Goal: Book appointment/travel/reservation

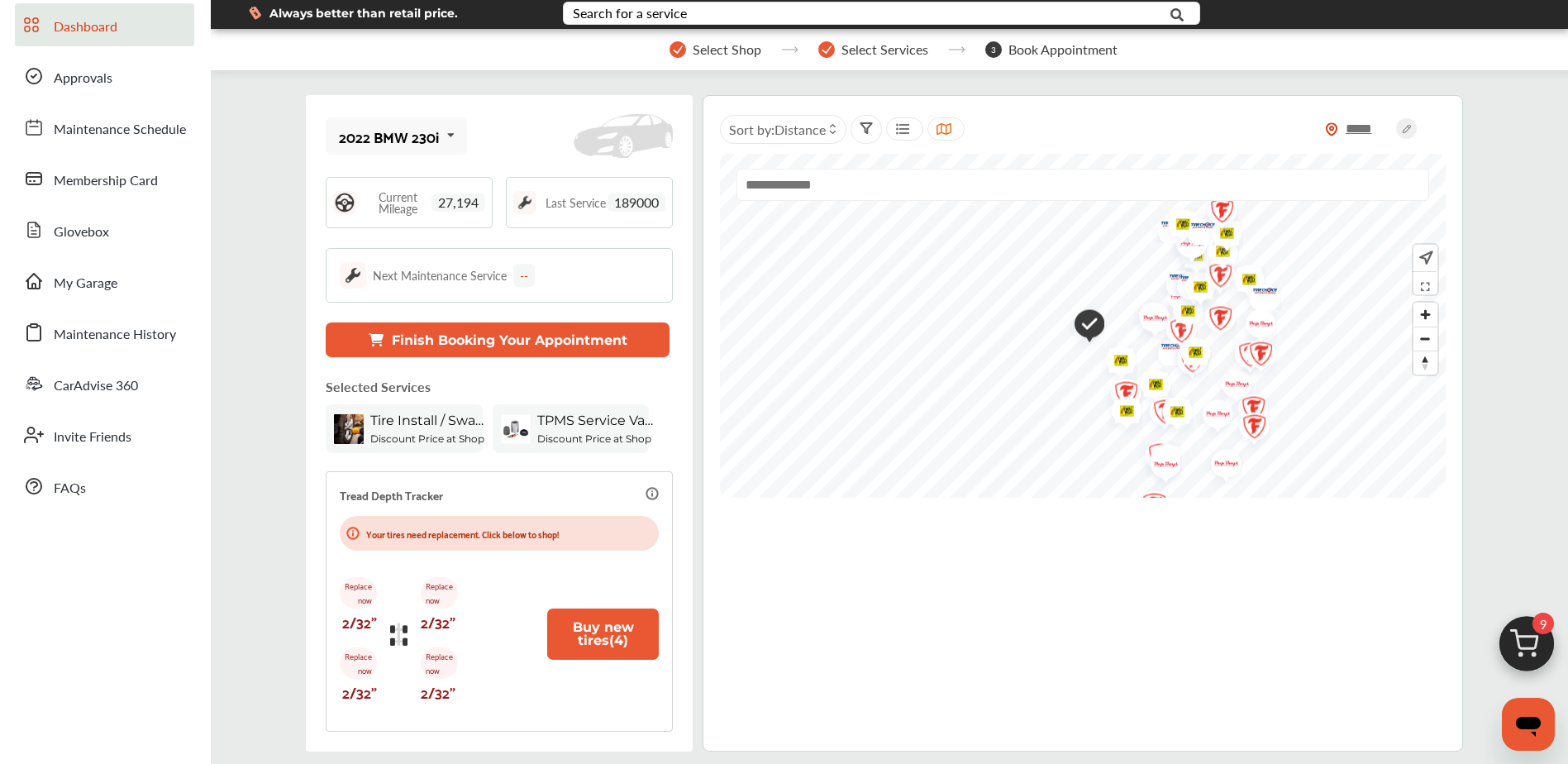
scroll to position [82, 0]
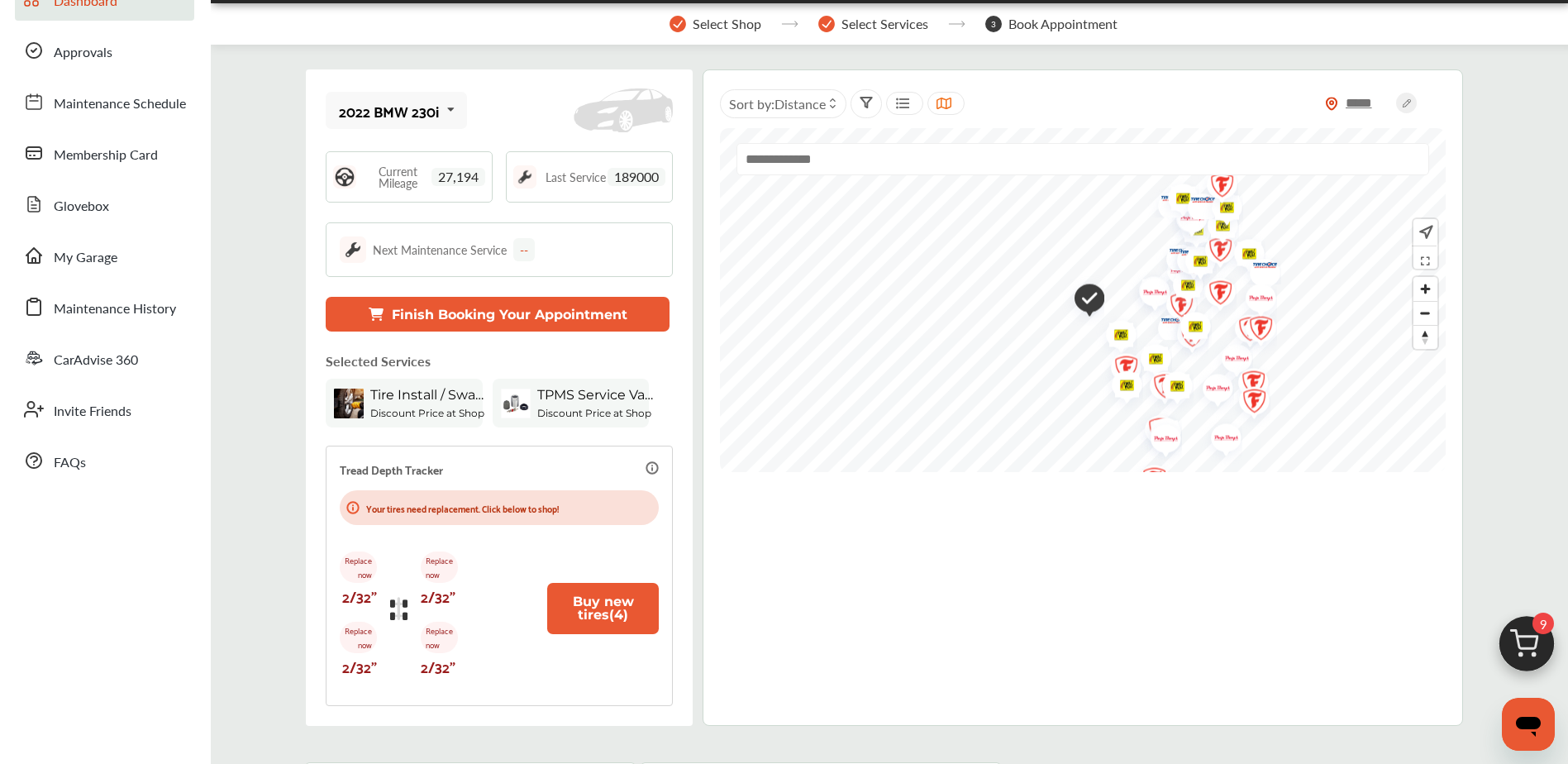
click at [482, 309] on button "Finish Booking Your Appointment" at bounding box center [497, 314] width 344 height 35
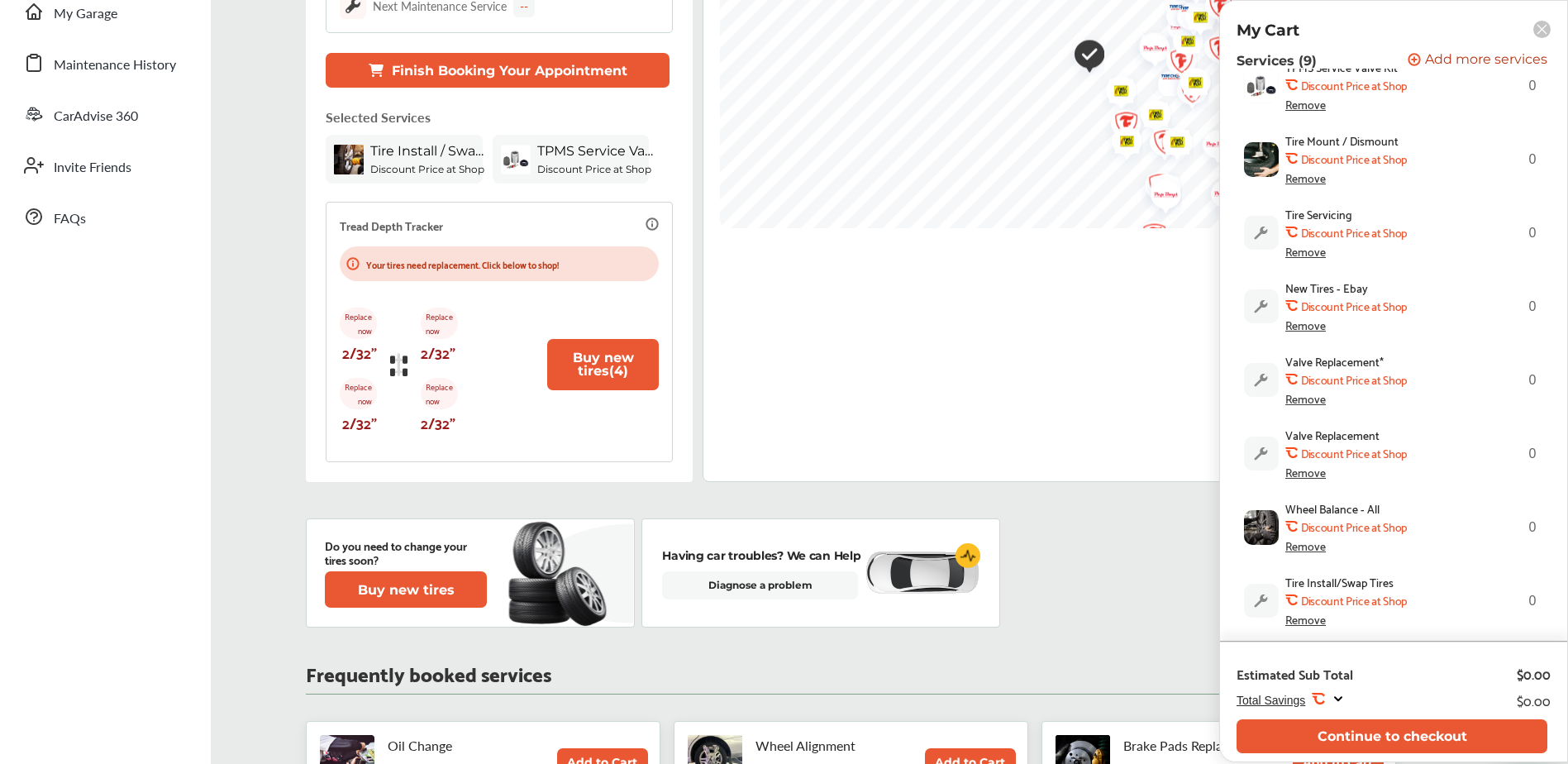
scroll to position [331, 0]
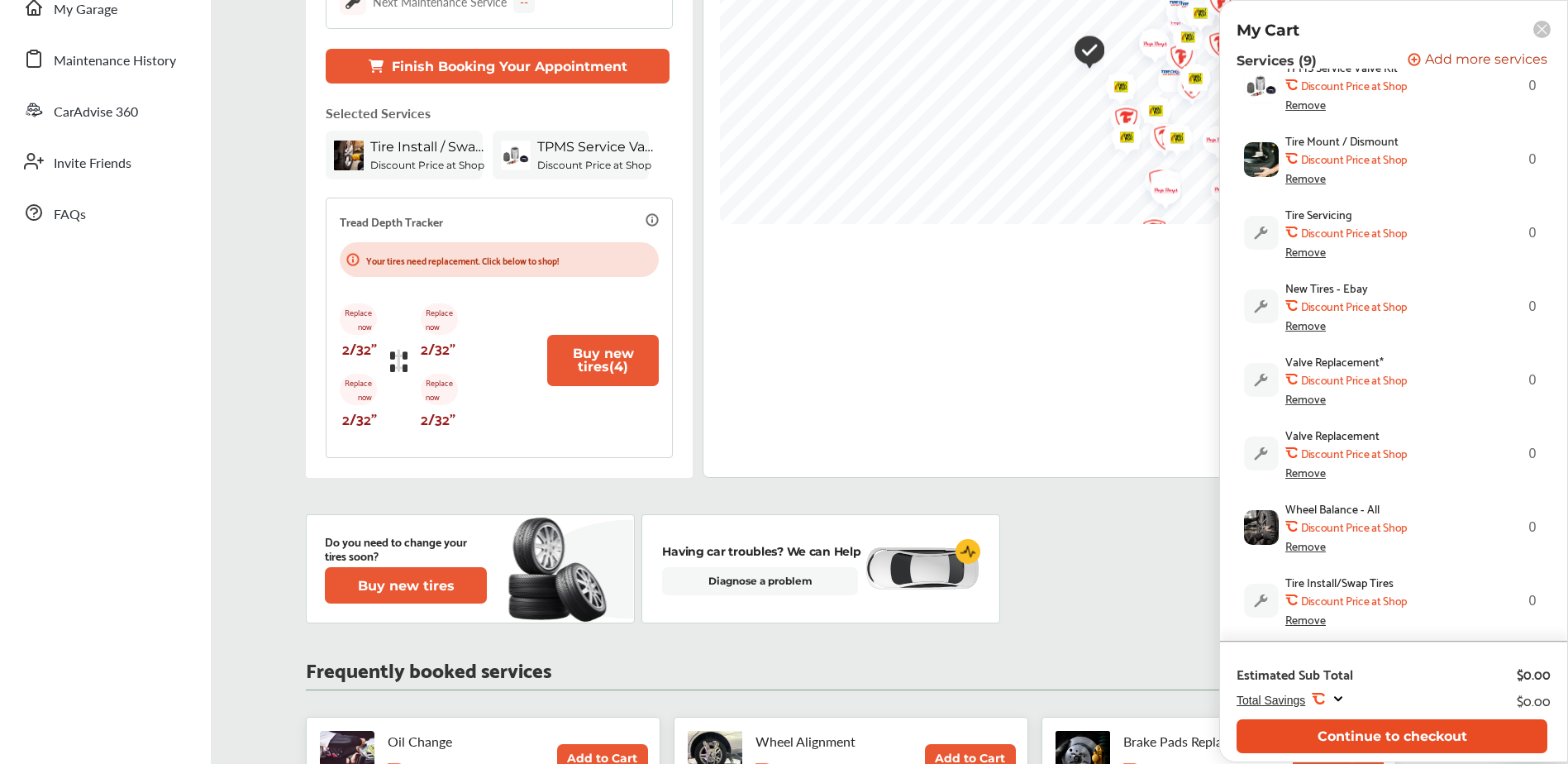
click at [1376, 738] on button "Continue to checkout" at bounding box center [1392, 736] width 311 height 34
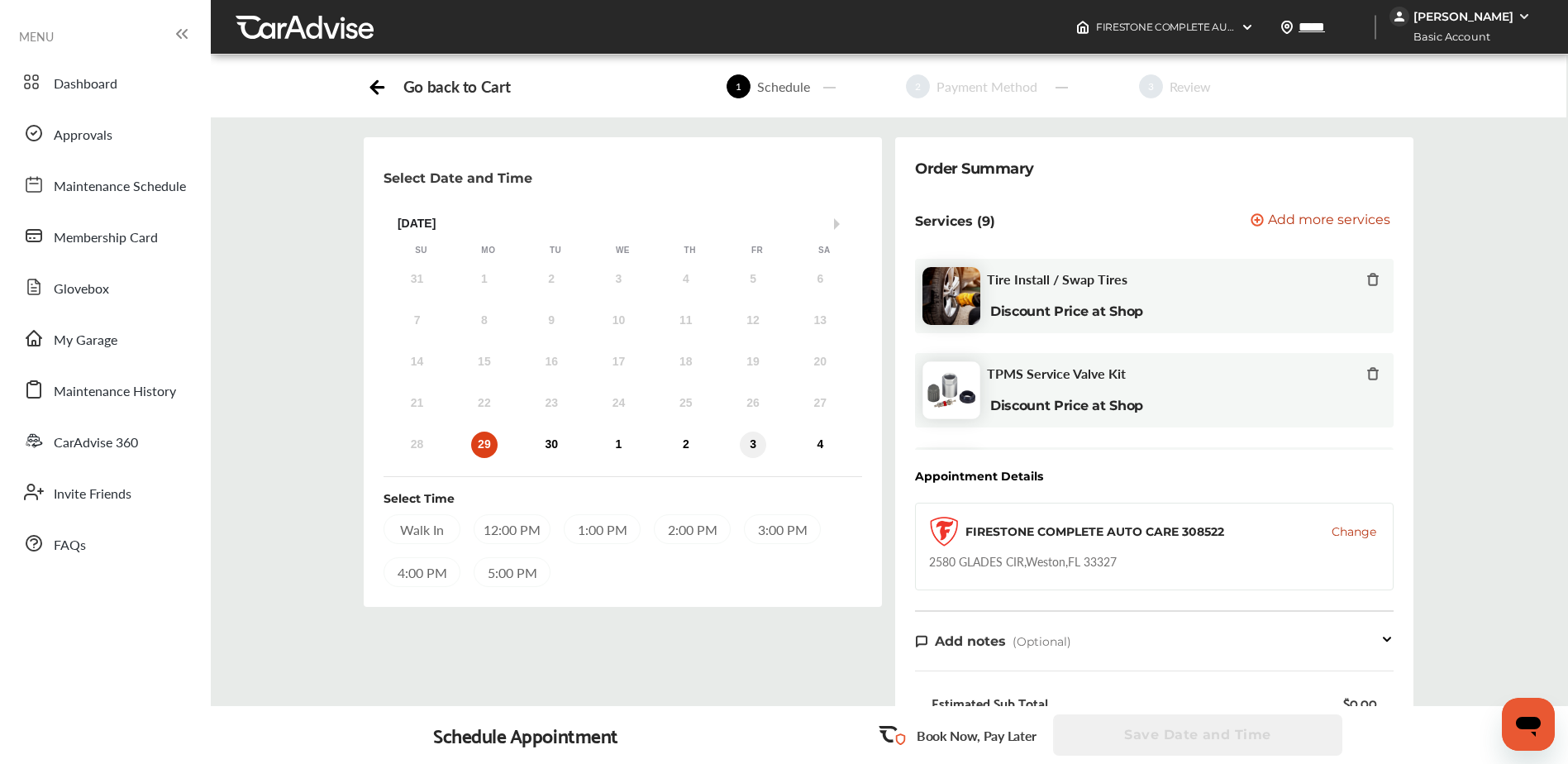
click at [754, 443] on div "3" at bounding box center [753, 444] width 26 height 27
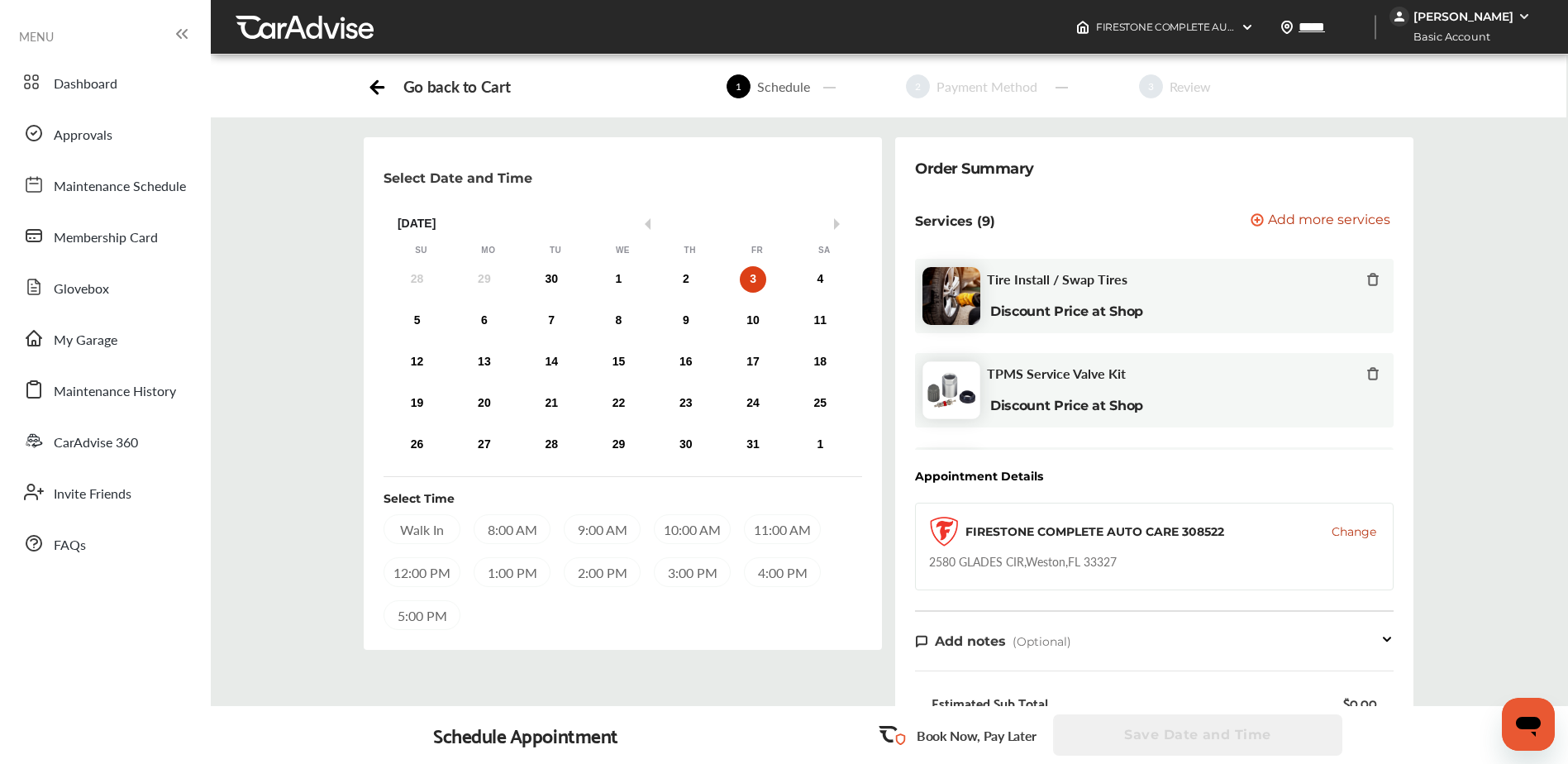
click at [434, 572] on div "12:00 PM" at bounding box center [422, 572] width 77 height 30
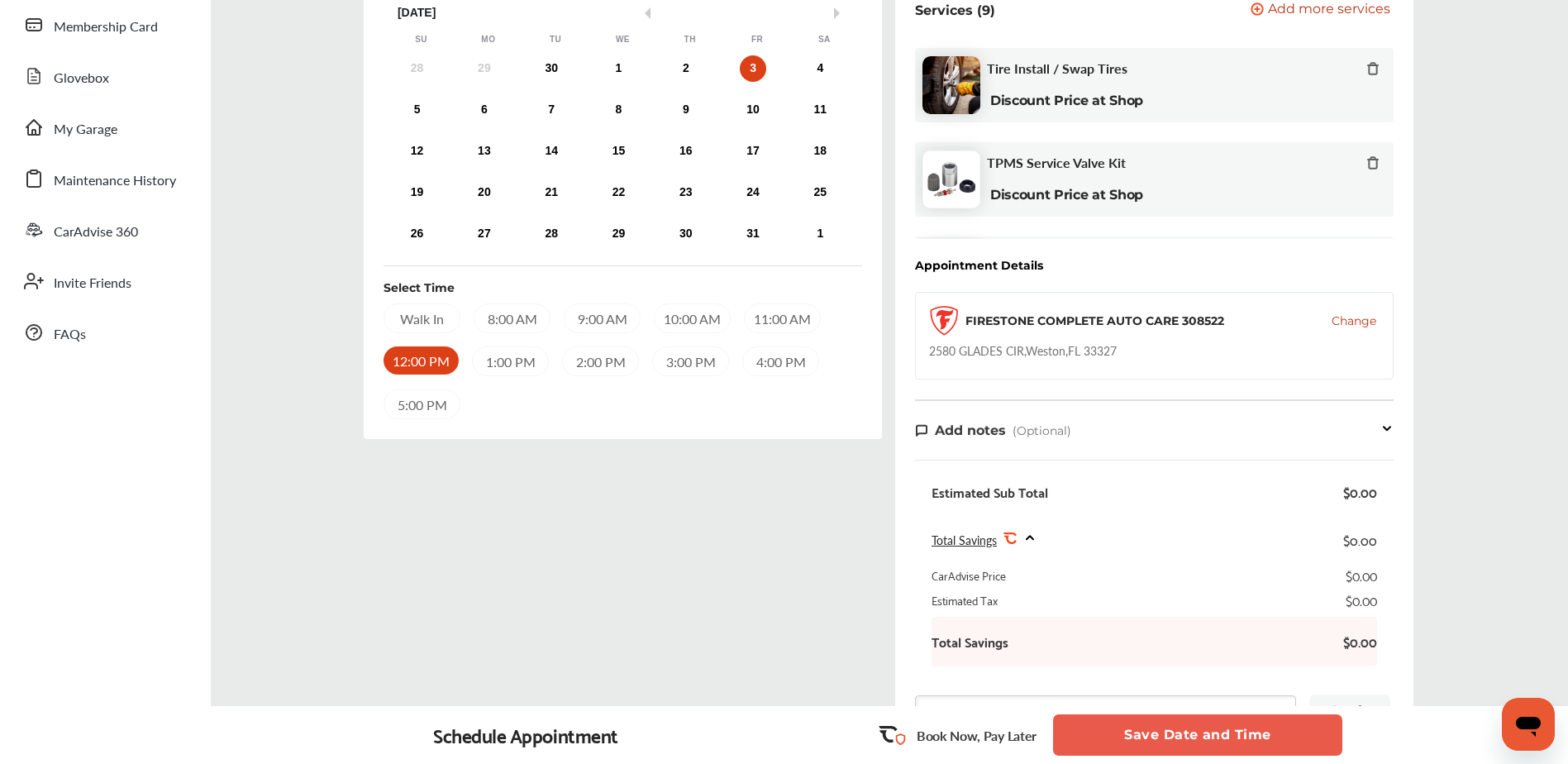
scroll to position [248, 0]
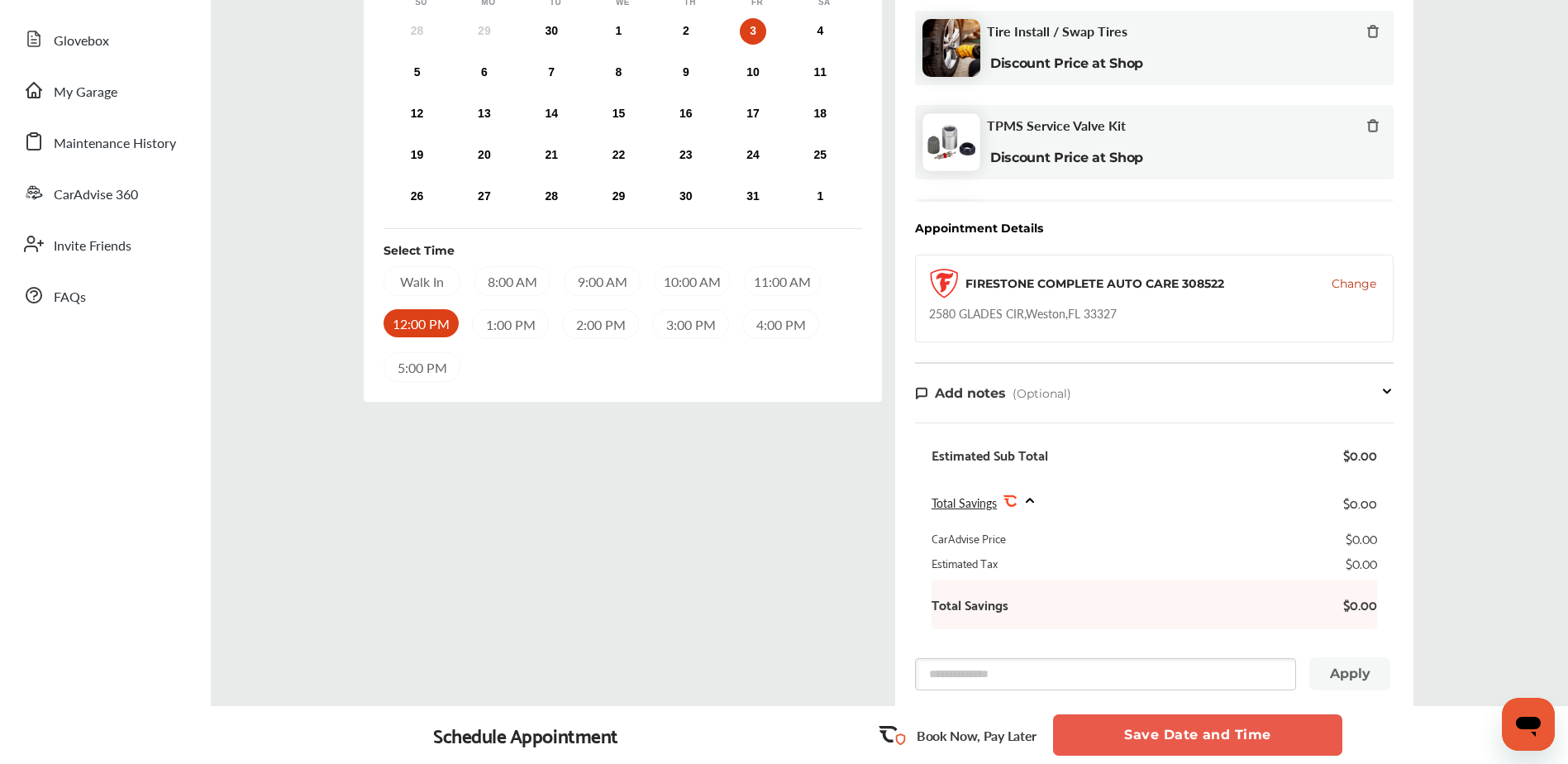
click at [1204, 738] on button "Save Date and Time" at bounding box center [1197, 735] width 290 height 41
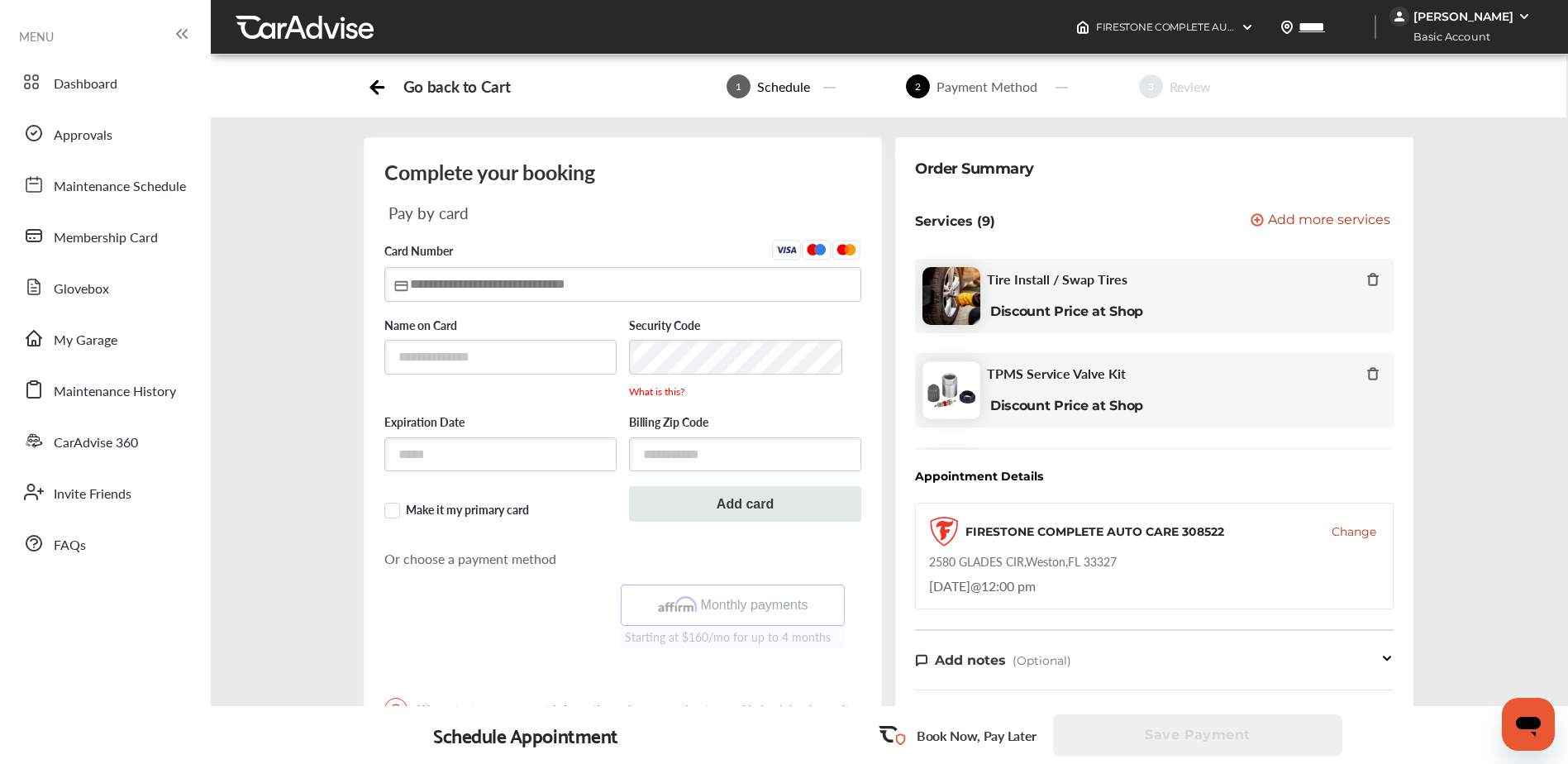
click at [537, 283] on input "text" at bounding box center [623, 283] width 477 height 34
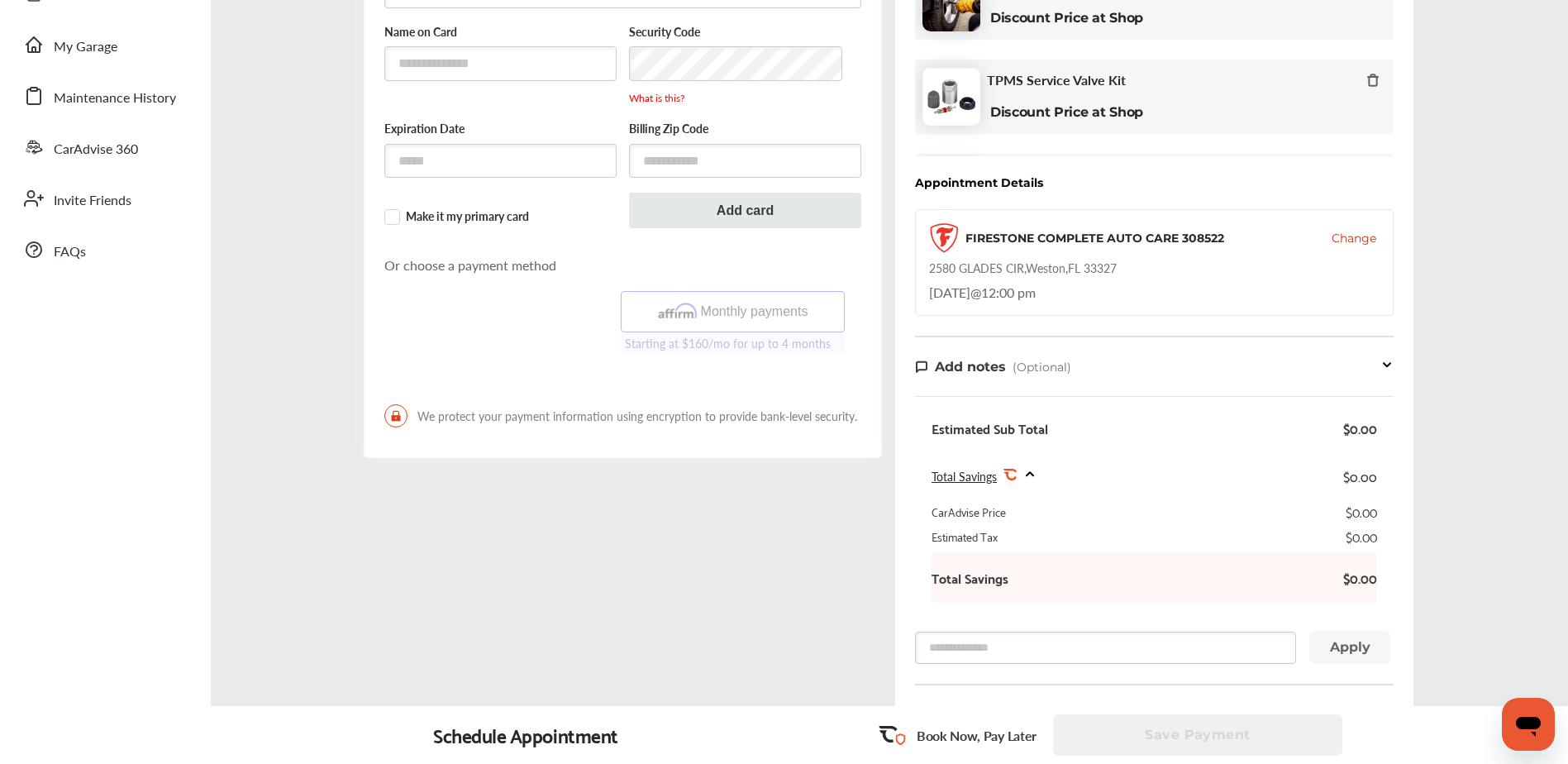
scroll to position [331, 0]
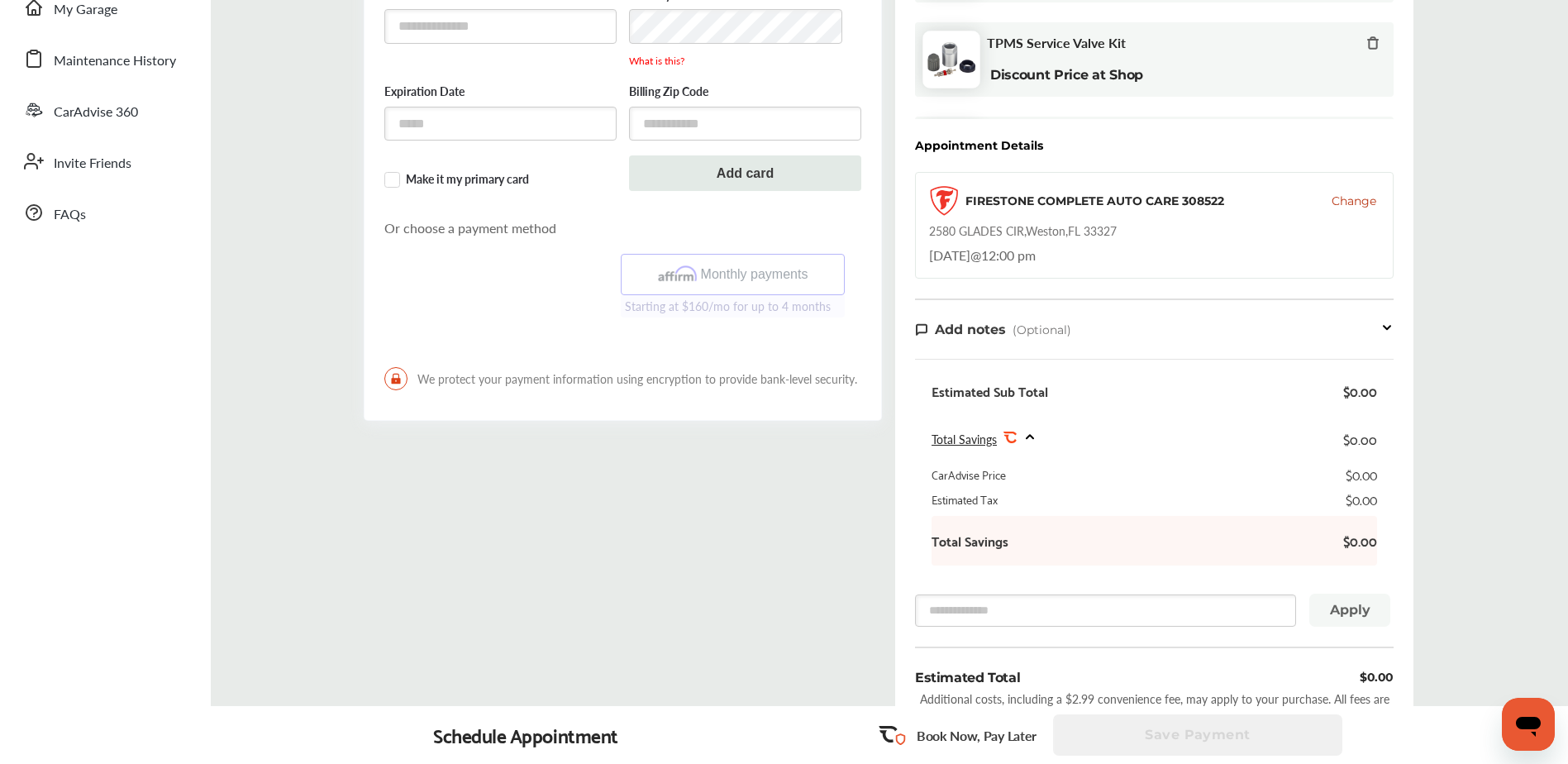
click at [742, 489] on div "Complete your booking Pay by card Card Number Name on Card Security Code What i…" at bounding box center [623, 291] width 532 height 970
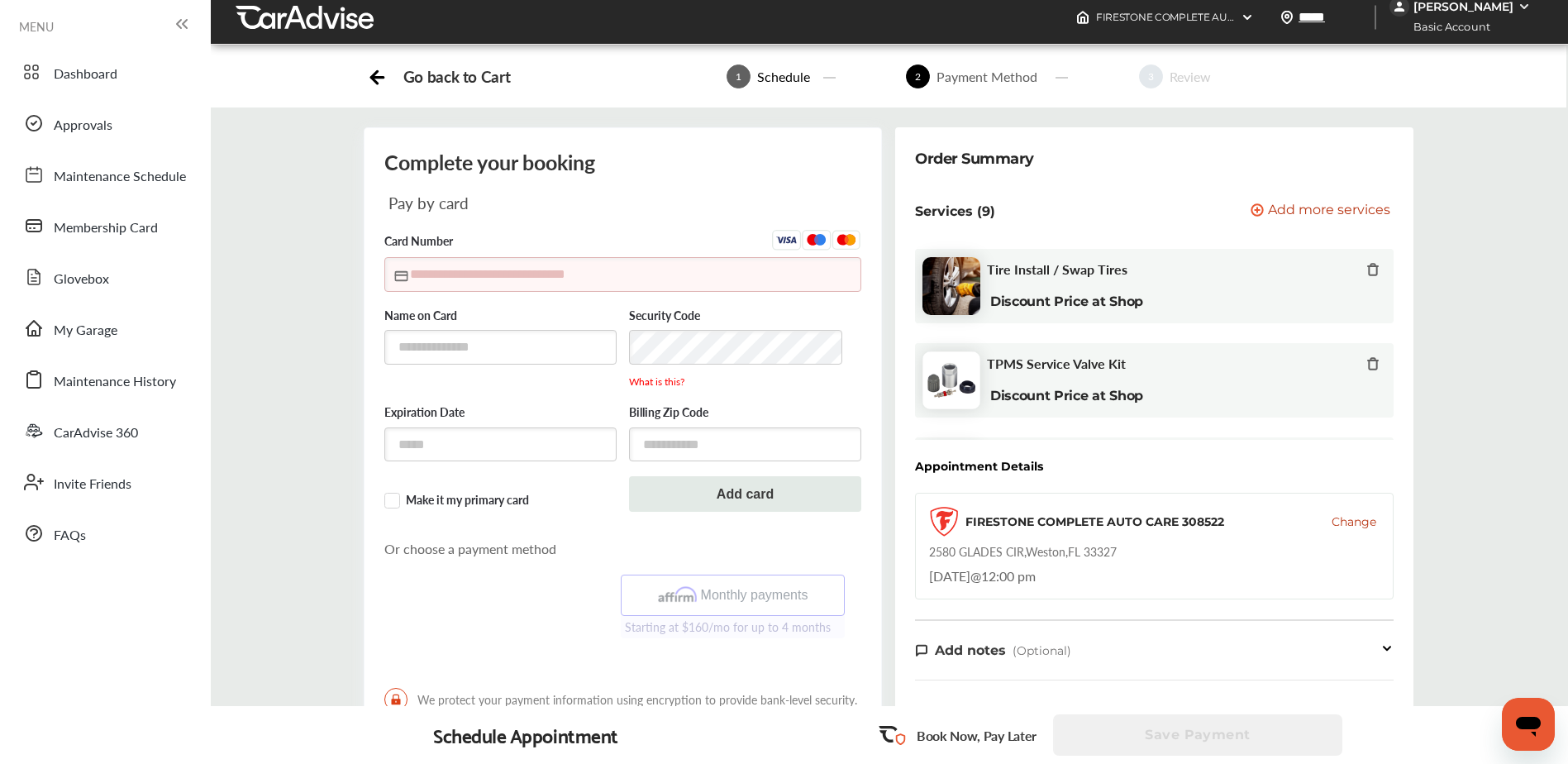
scroll to position [0, 0]
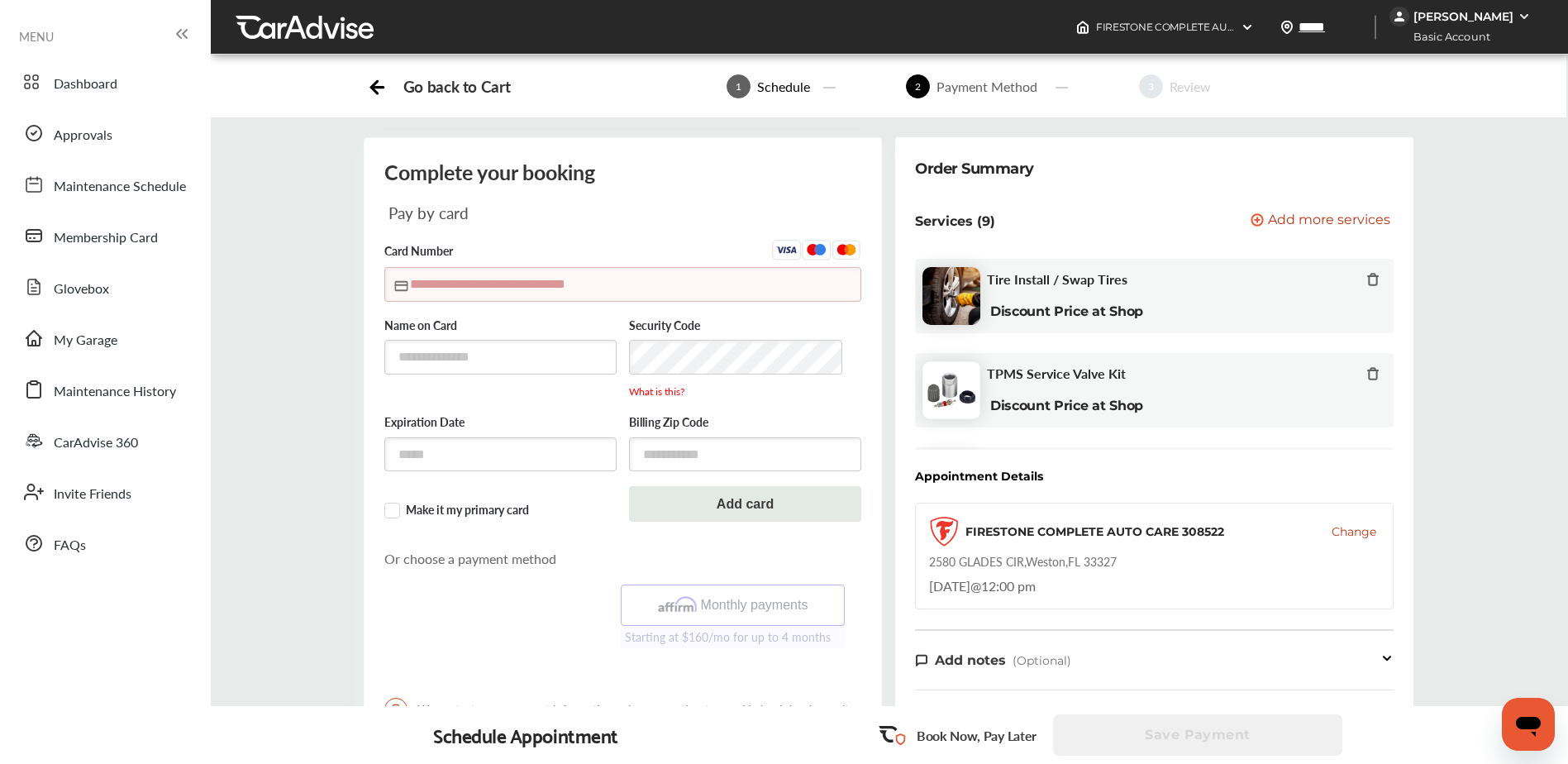
click at [493, 281] on input "text" at bounding box center [623, 283] width 477 height 34
type input "**********"
type input "*****"
type input "**********"
click at [745, 450] on input "text" at bounding box center [745, 455] width 232 height 34
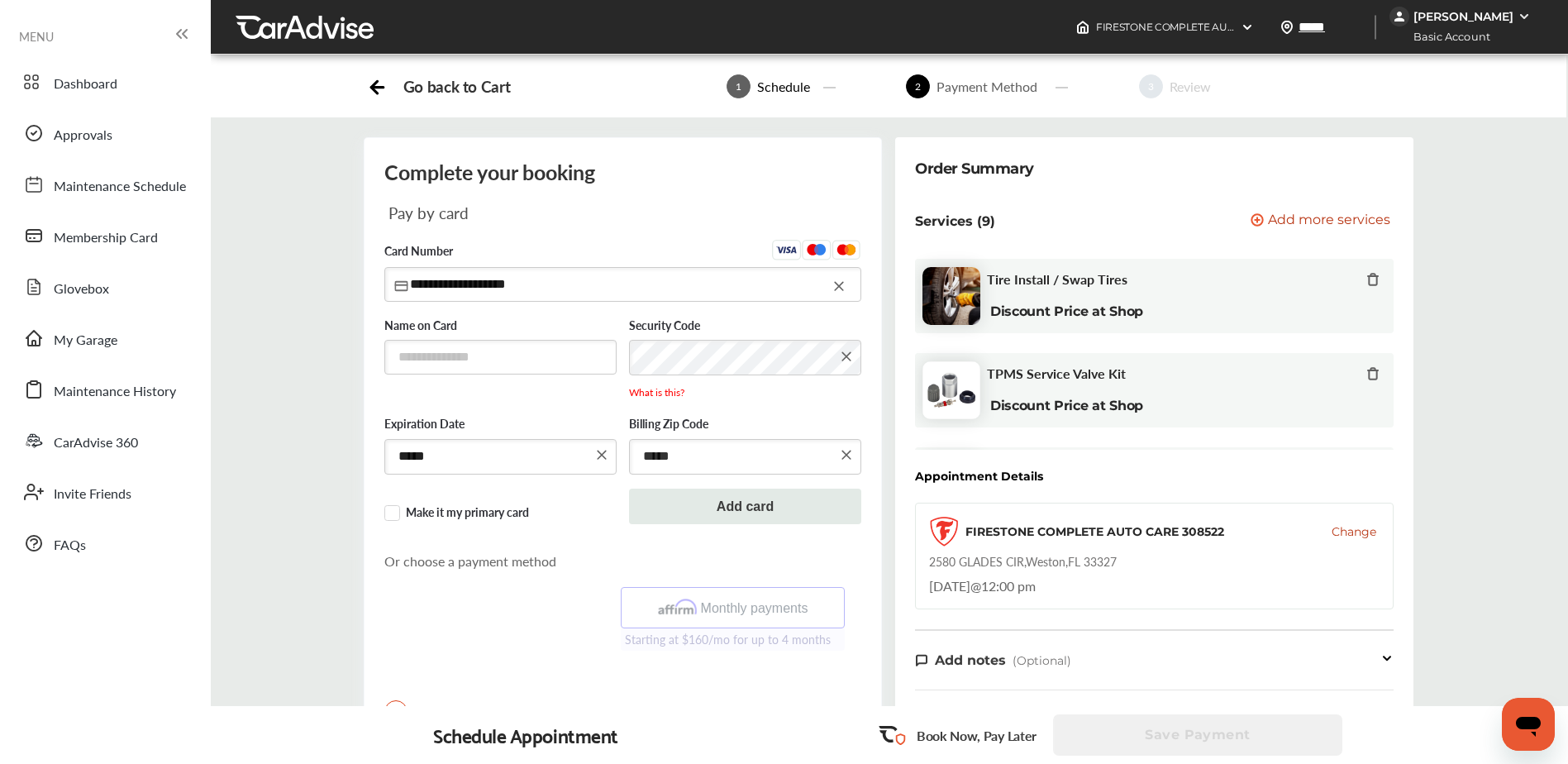
type input "*****"
click at [768, 506] on button "Add card" at bounding box center [745, 506] width 232 height 36
click at [509, 349] on input "text" at bounding box center [501, 356] width 232 height 34
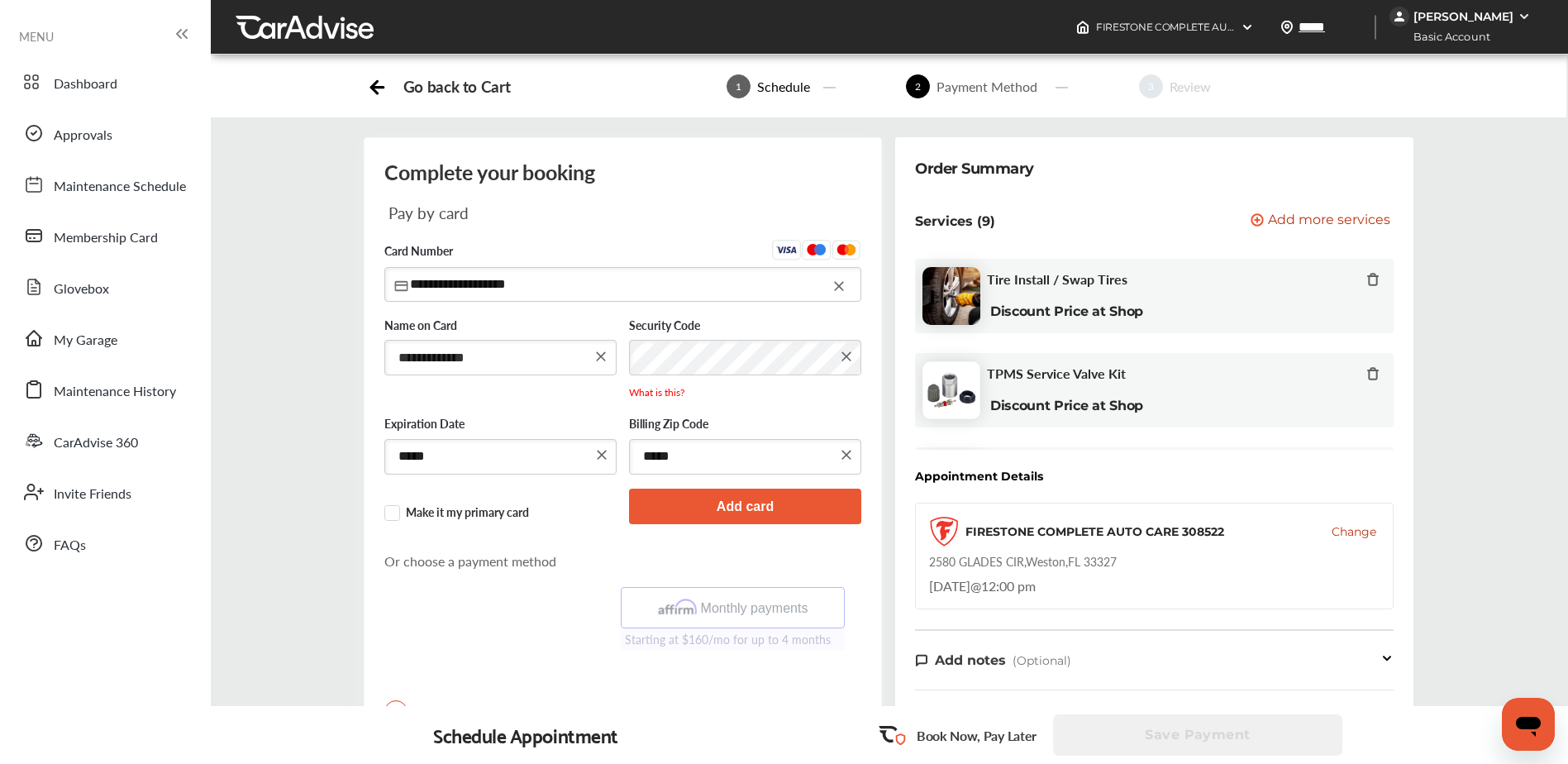
type input "**********"
click at [735, 503] on button "Add card" at bounding box center [745, 506] width 232 height 36
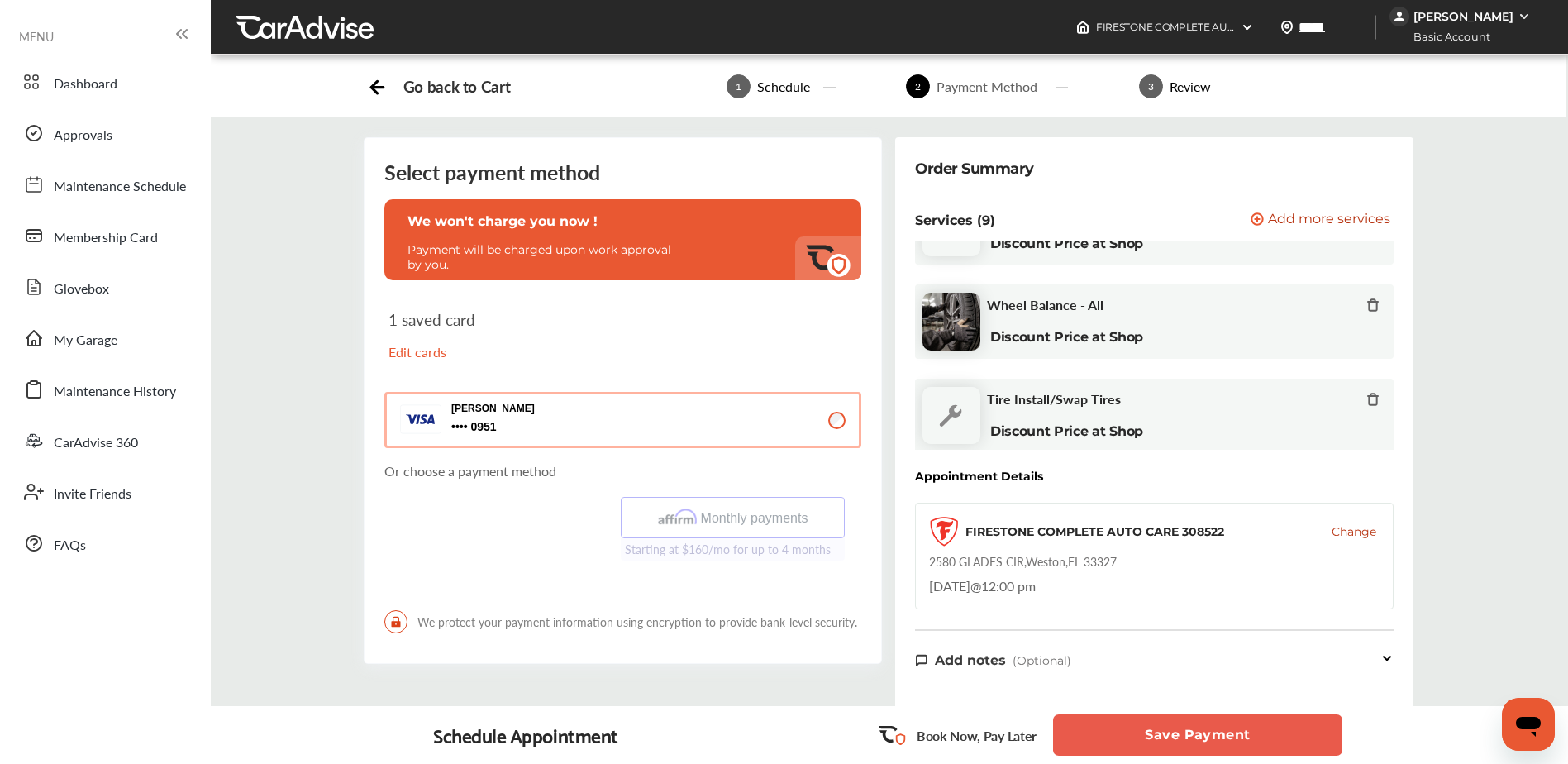
scroll to position [633, 0]
click at [938, 732] on p "Book Now, Pay Later" at bounding box center [976, 735] width 120 height 19
click at [1181, 736] on button "Save Payment" at bounding box center [1197, 735] width 290 height 41
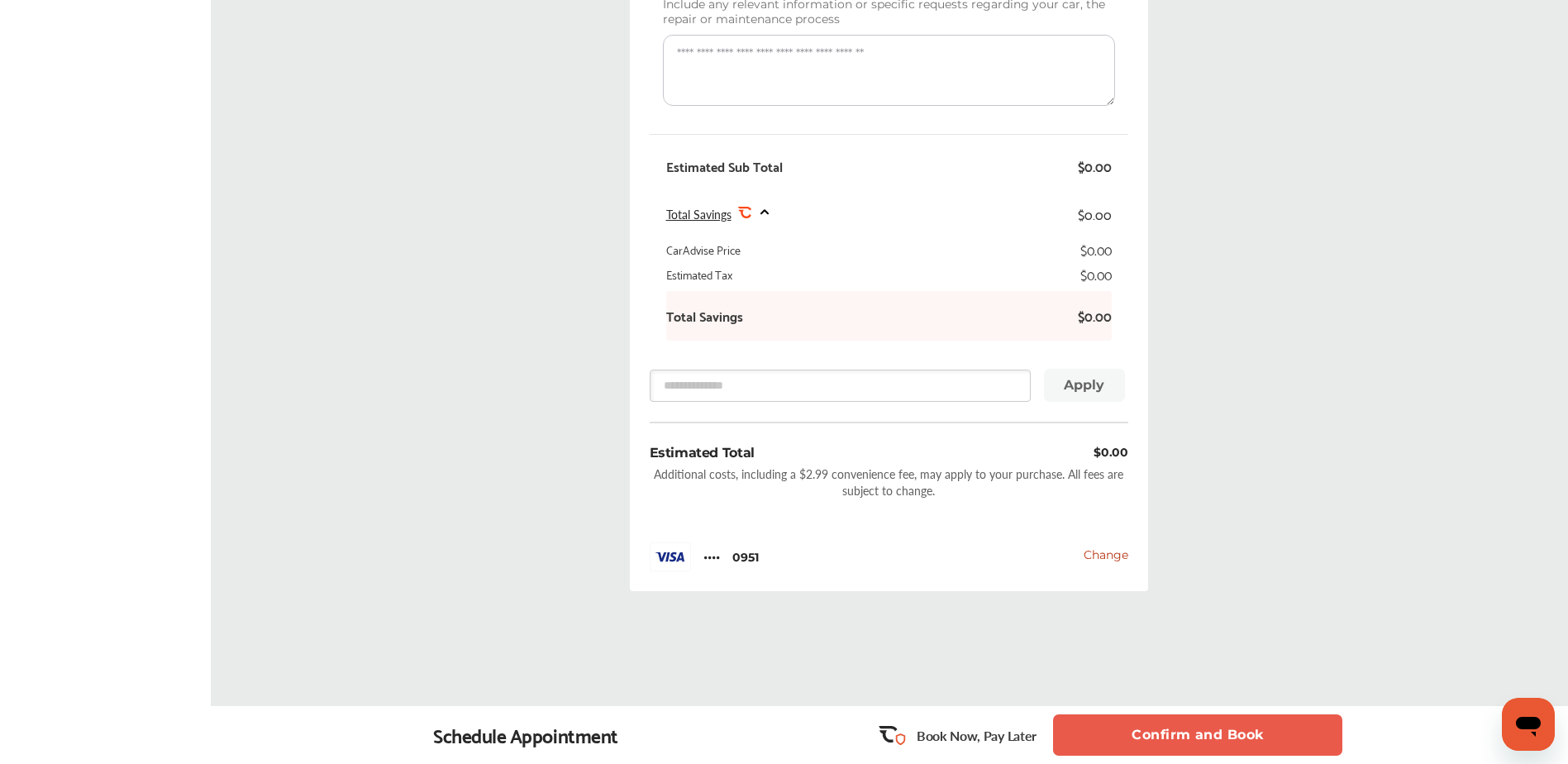
scroll to position [725, 0]
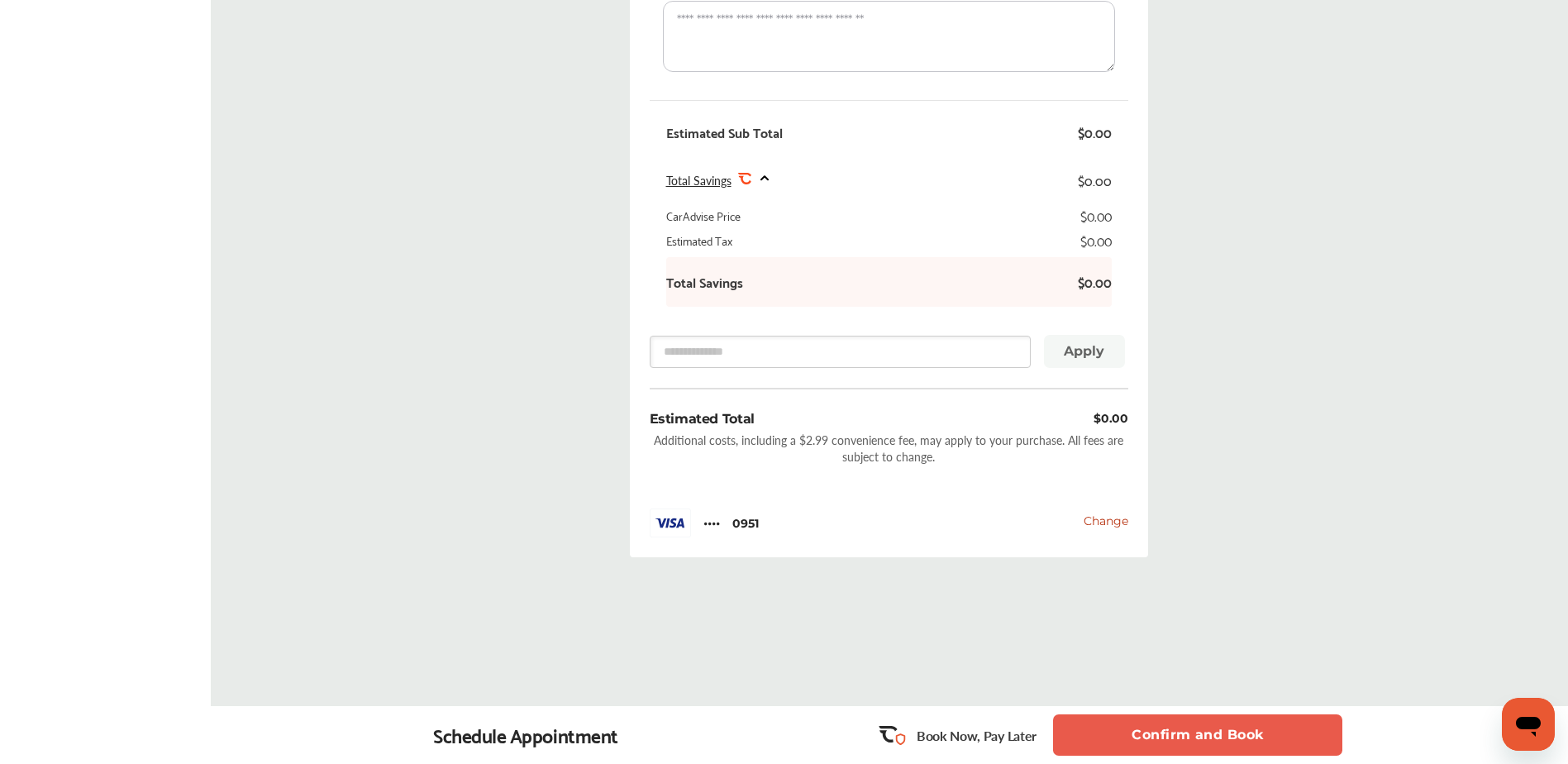
click at [1129, 733] on button "Confirm and Book" at bounding box center [1197, 735] width 290 height 41
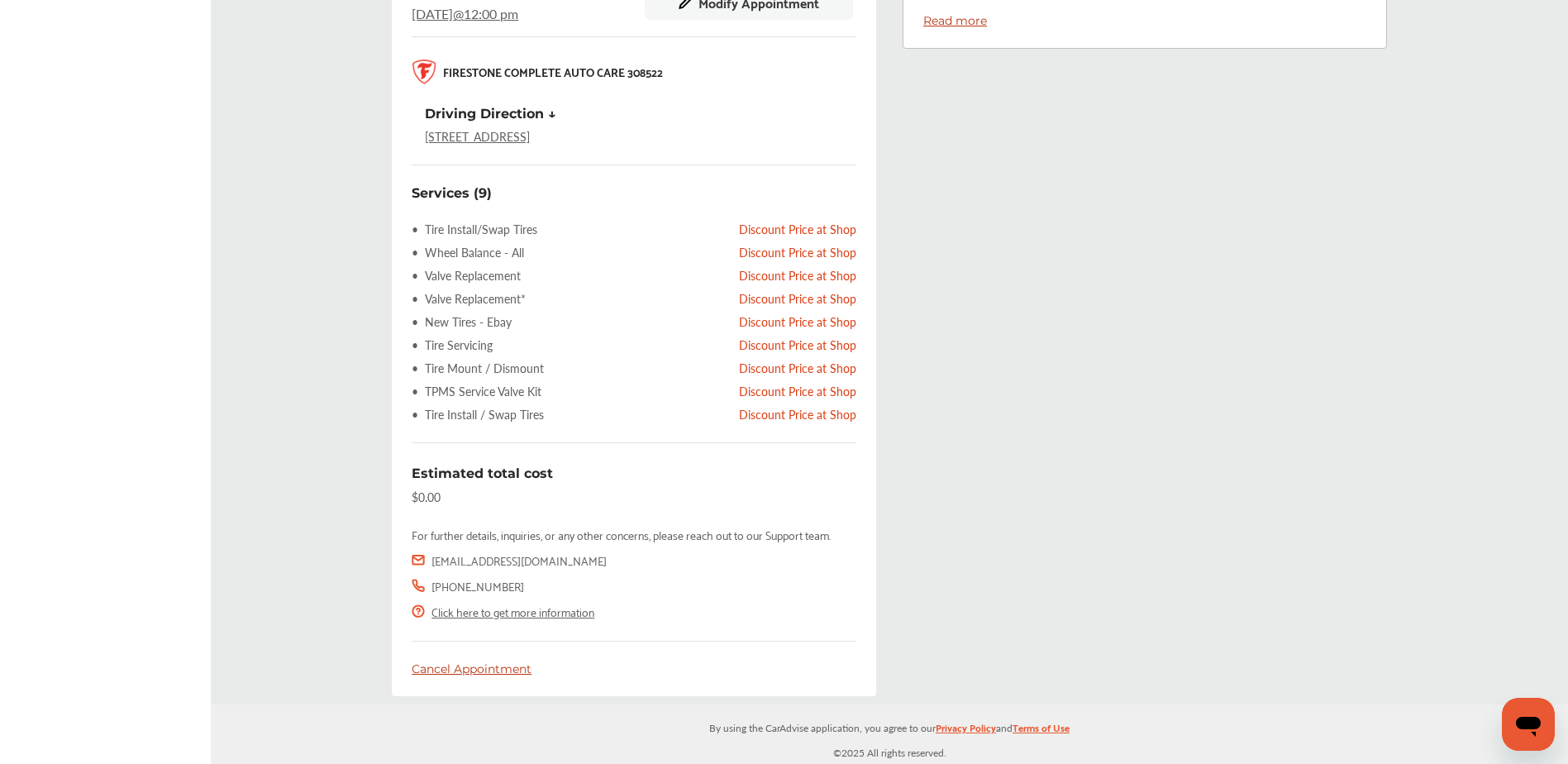
scroll to position [614, 0]
